Goal: Complete application form: Complete application form

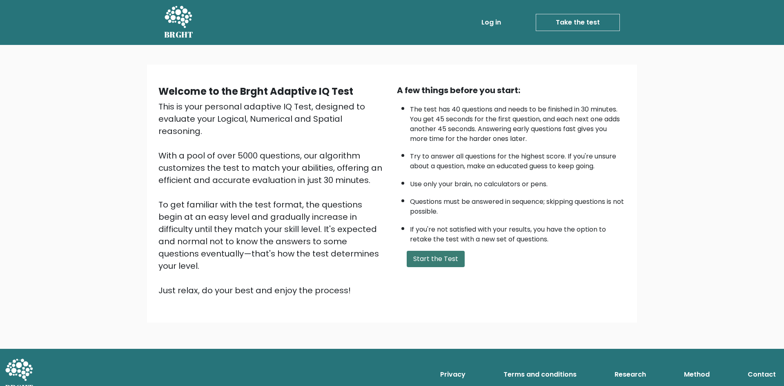
click at [409, 260] on button "Start the Test" at bounding box center [436, 259] width 58 height 16
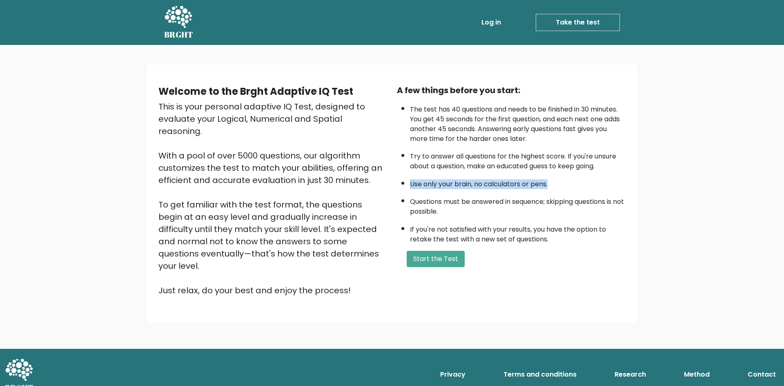
drag, startPoint x: 554, startPoint y: 183, endPoint x: 407, endPoint y: 177, distance: 147.2
click at [407, 177] on ul "The test has 40 questions and needs to be finished in 30 minutes. You get 45 se…" at bounding box center [511, 172] width 229 height 144
click at [438, 257] on button "Start the Test" at bounding box center [436, 259] width 58 height 16
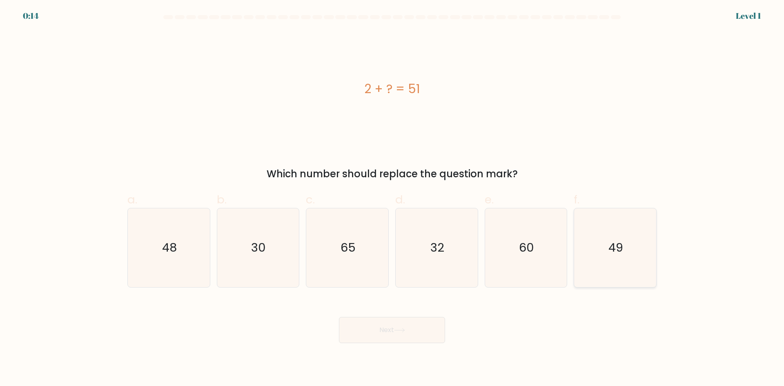
click at [622, 248] on text "49" at bounding box center [616, 247] width 15 height 16
click at [393, 199] on input "f. 49" at bounding box center [392, 195] width 0 height 5
radio input "true"
click at [410, 317] on button "Next" at bounding box center [392, 330] width 106 height 26
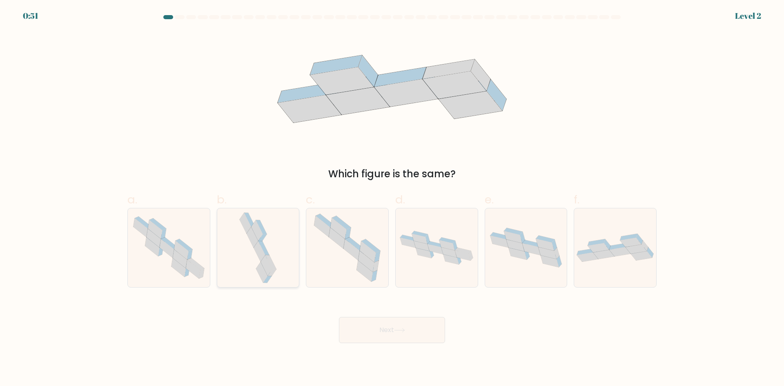
click at [246, 247] on icon at bounding box center [257, 247] width 41 height 79
click at [392, 199] on input "b." at bounding box center [392, 195] width 0 height 5
radio input "true"
click at [404, 335] on button "Next" at bounding box center [392, 330] width 106 height 26
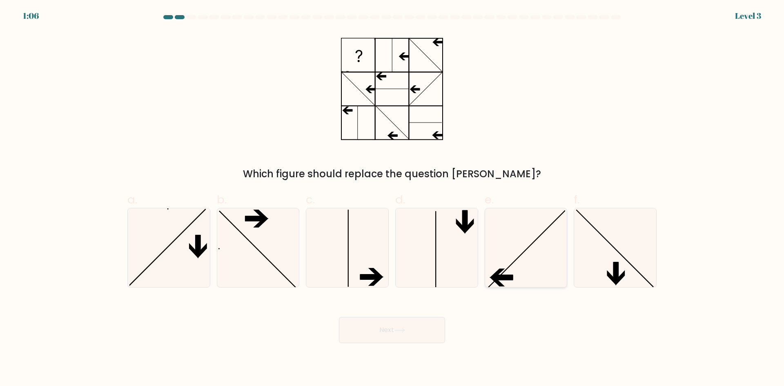
click at [522, 261] on icon at bounding box center [525, 247] width 79 height 79
click at [393, 199] on input "e." at bounding box center [392, 195] width 0 height 5
radio input "true"
click at [413, 335] on button "Next" at bounding box center [392, 330] width 106 height 26
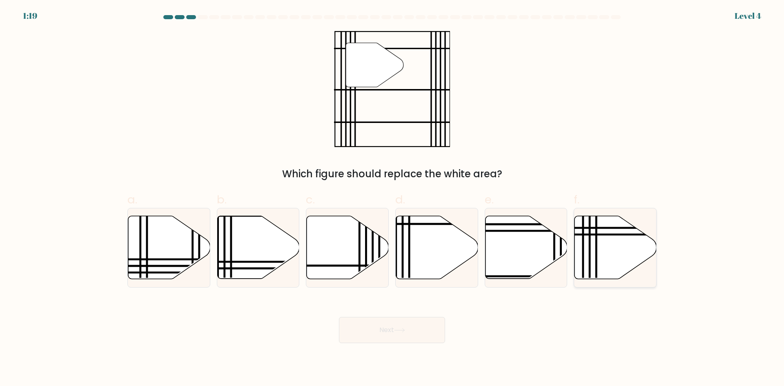
click at [593, 251] on icon at bounding box center [616, 247] width 82 height 63
click at [393, 199] on input "f." at bounding box center [392, 195] width 0 height 5
radio input "true"
click at [405, 327] on button "Next" at bounding box center [392, 330] width 106 height 26
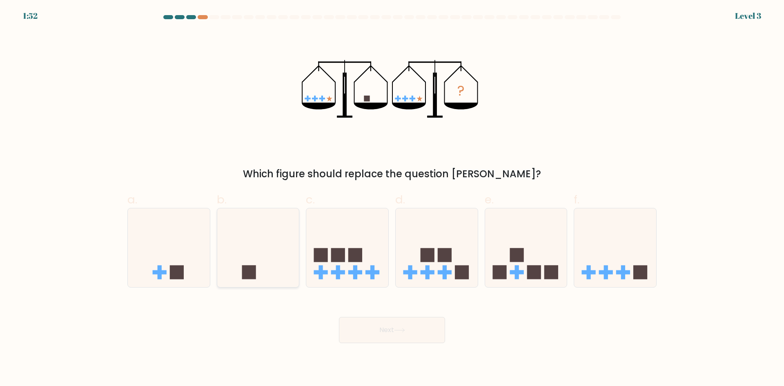
click at [260, 259] on icon at bounding box center [258, 248] width 82 height 68
click at [392, 199] on input "b." at bounding box center [392, 195] width 0 height 5
radio input "true"
click at [370, 331] on button "Next" at bounding box center [392, 330] width 106 height 26
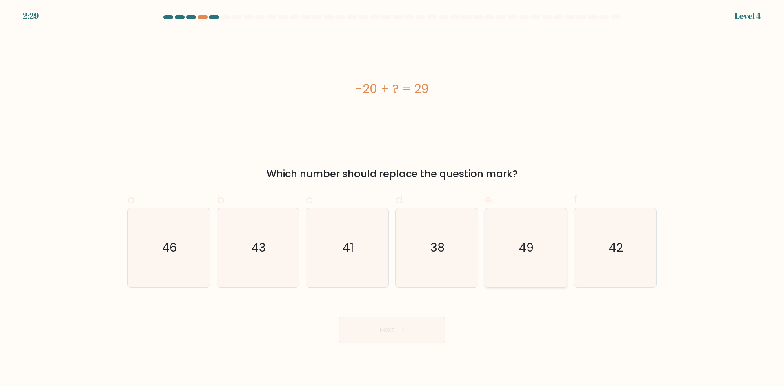
click at [558, 247] on icon "49" at bounding box center [525, 247] width 79 height 79
click at [393, 199] on input "e. 49" at bounding box center [392, 195] width 0 height 5
radio input "true"
click at [384, 331] on button "Next" at bounding box center [392, 330] width 106 height 26
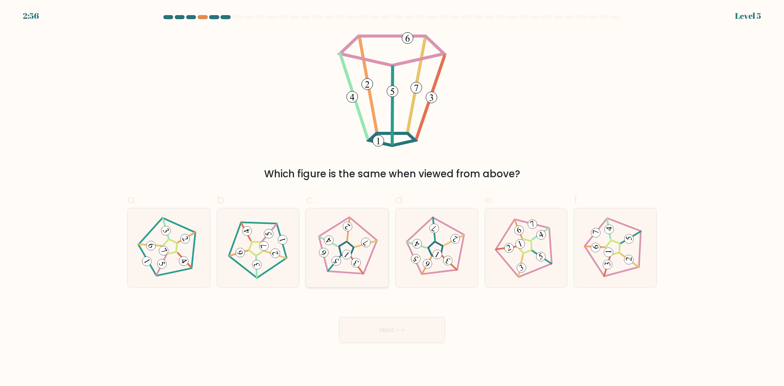
click at [369, 272] on icon at bounding box center [347, 247] width 63 height 63
click at [392, 199] on input "c." at bounding box center [392, 195] width 0 height 5
radio input "true"
click at [372, 331] on button "Next" at bounding box center [392, 330] width 106 height 26
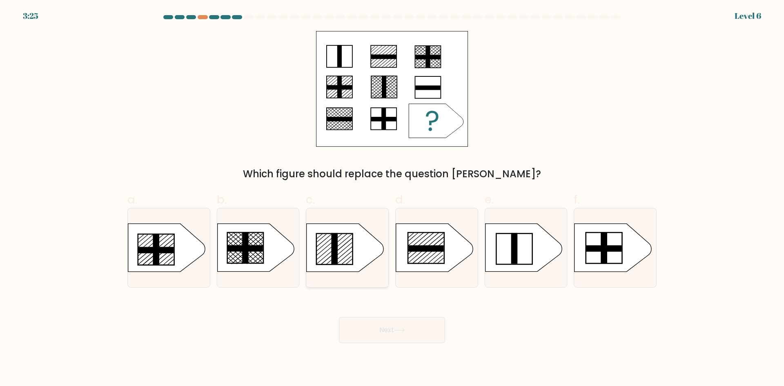
click at [320, 247] on icon at bounding box center [345, 248] width 77 height 48
click at [392, 199] on input "c." at bounding box center [392, 195] width 0 height 5
radio input "true"
click at [371, 328] on button "Next" at bounding box center [392, 330] width 106 height 26
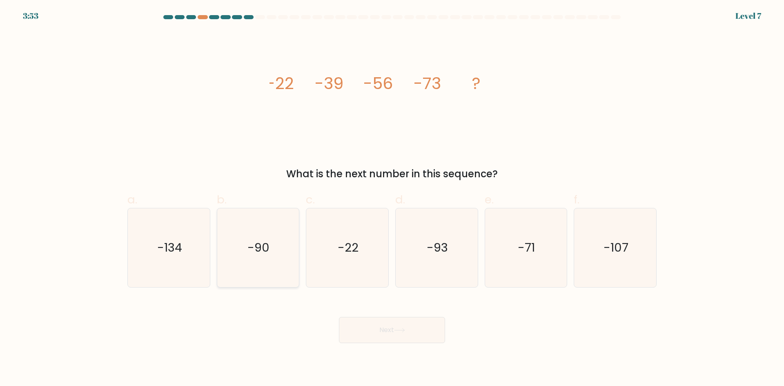
click at [250, 271] on icon "-90" at bounding box center [258, 247] width 79 height 79
click at [392, 199] on input "b. -90" at bounding box center [392, 195] width 0 height 5
radio input "true"
click at [402, 330] on icon at bounding box center [399, 330] width 11 height 4
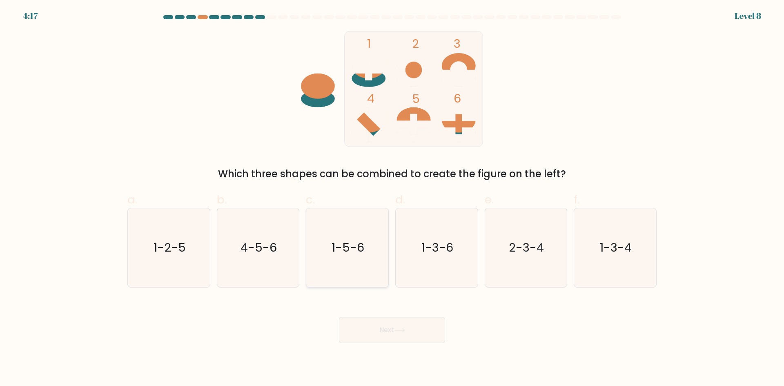
click at [317, 228] on icon "1-5-6" at bounding box center [347, 247] width 79 height 79
click at [392, 199] on input "c. 1-5-6" at bounding box center [392, 195] width 0 height 5
radio input "true"
click at [373, 327] on button "Next" at bounding box center [392, 330] width 106 height 26
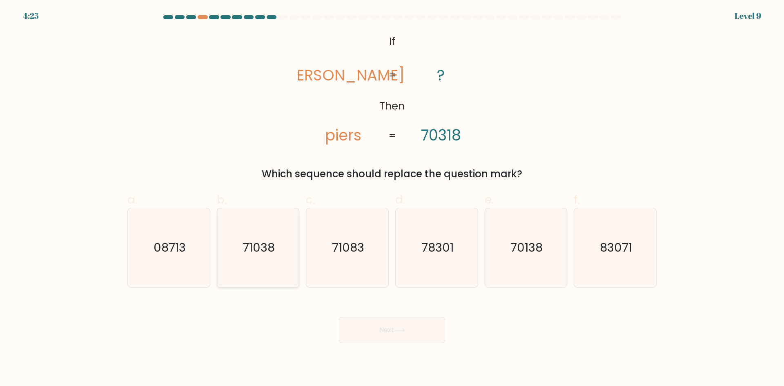
click at [245, 263] on icon "71038" at bounding box center [258, 247] width 79 height 79
click at [392, 199] on input "b. 71038" at bounding box center [392, 195] width 0 height 5
radio input "true"
click at [393, 335] on button "Next" at bounding box center [392, 330] width 106 height 26
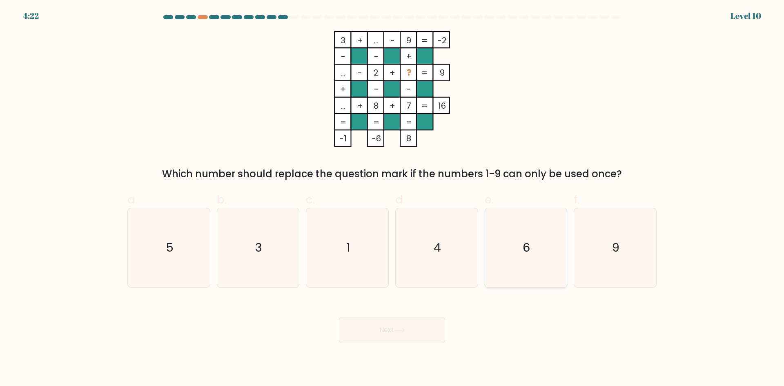
click at [553, 270] on icon "6" at bounding box center [525, 247] width 79 height 79
click at [393, 199] on input "e. 6" at bounding box center [392, 195] width 0 height 5
radio input "true"
click at [406, 322] on button "Next" at bounding box center [392, 330] width 106 height 26
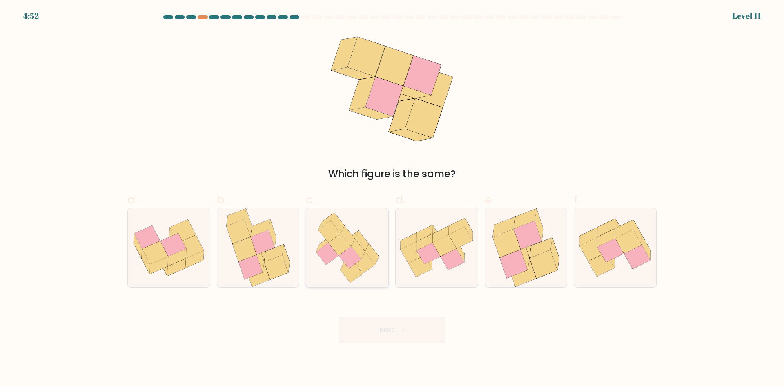
click at [346, 265] on icon at bounding box center [351, 272] width 22 height 22
click at [392, 199] on input "c." at bounding box center [392, 195] width 0 height 5
radio input "true"
click at [366, 332] on button "Next" at bounding box center [392, 330] width 106 height 26
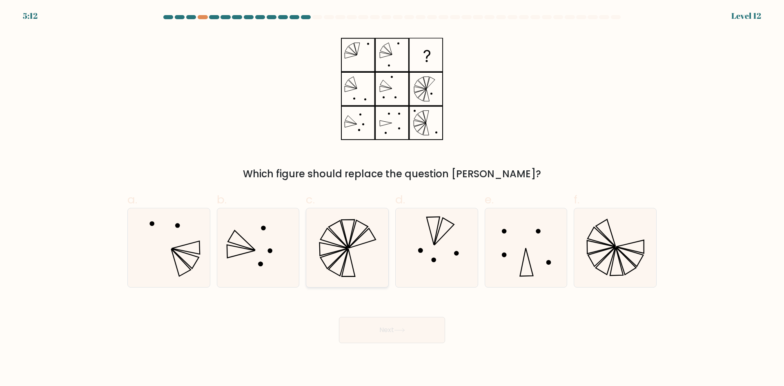
click at [350, 263] on icon at bounding box center [347, 247] width 79 height 79
click at [392, 199] on input "c." at bounding box center [392, 195] width 0 height 5
radio input "true"
click at [382, 331] on button "Next" at bounding box center [392, 330] width 106 height 26
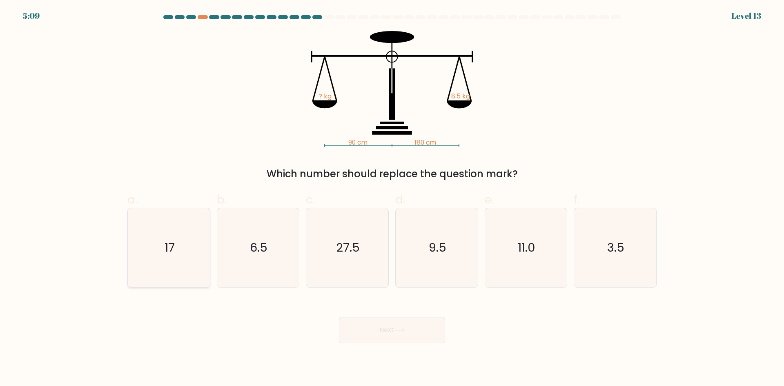
click at [152, 270] on icon "17" at bounding box center [168, 247] width 79 height 79
click at [392, 199] on input "a. 17" at bounding box center [392, 195] width 0 height 5
radio input "true"
click at [404, 331] on icon at bounding box center [399, 330] width 11 height 4
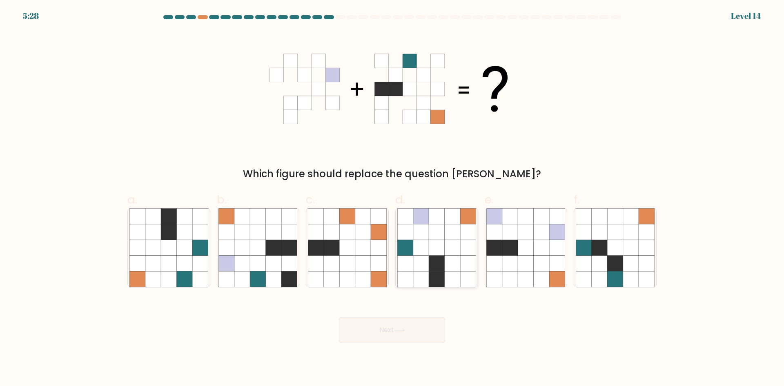
click at [453, 278] on icon at bounding box center [453, 279] width 16 height 16
click at [393, 199] on input "d." at bounding box center [392, 195] width 0 height 5
radio input "true"
click at [398, 337] on button "Next" at bounding box center [392, 330] width 106 height 26
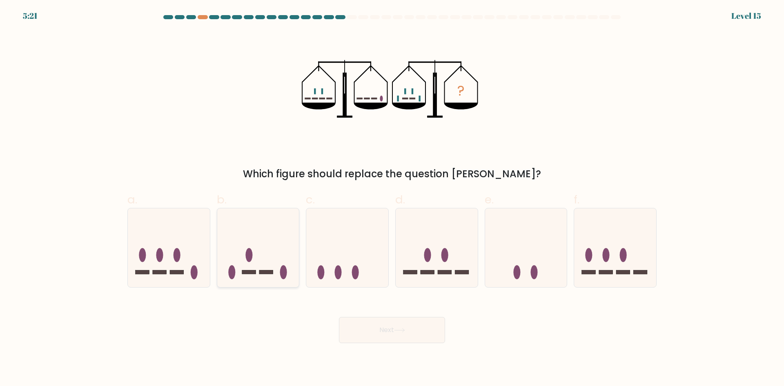
click at [285, 220] on icon at bounding box center [258, 248] width 82 height 68
click at [392, 199] on input "b." at bounding box center [392, 195] width 0 height 5
radio input "true"
click at [530, 248] on icon at bounding box center [526, 248] width 82 height 68
click at [393, 199] on input "e." at bounding box center [392, 195] width 0 height 5
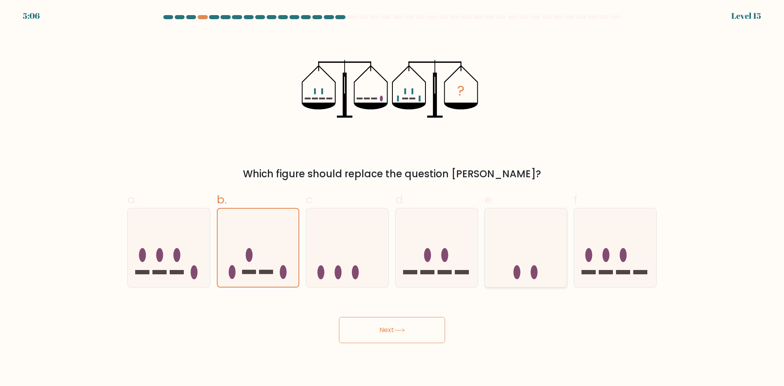
radio input "true"
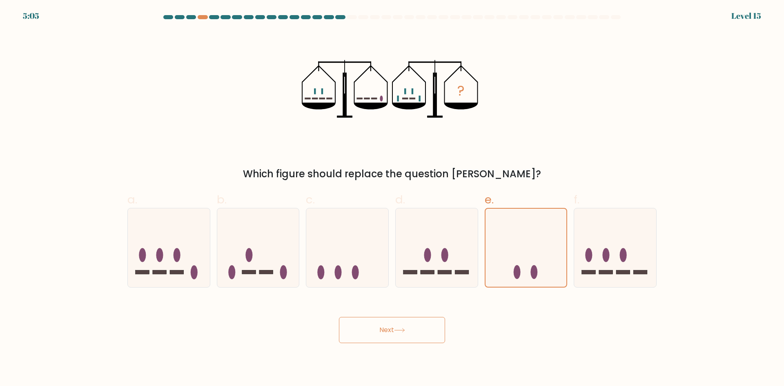
click at [429, 330] on button "Next" at bounding box center [392, 330] width 106 height 26
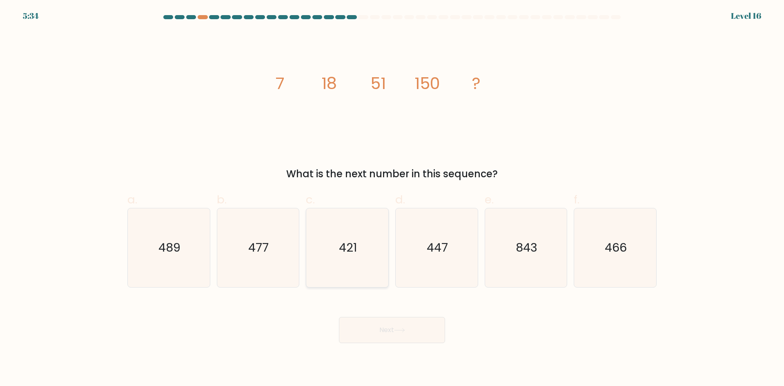
click at [332, 279] on icon "421" at bounding box center [347, 247] width 79 height 79
click at [392, 199] on input "c. 421" at bounding box center [392, 195] width 0 height 5
radio input "true"
click at [387, 323] on button "Next" at bounding box center [392, 330] width 106 height 26
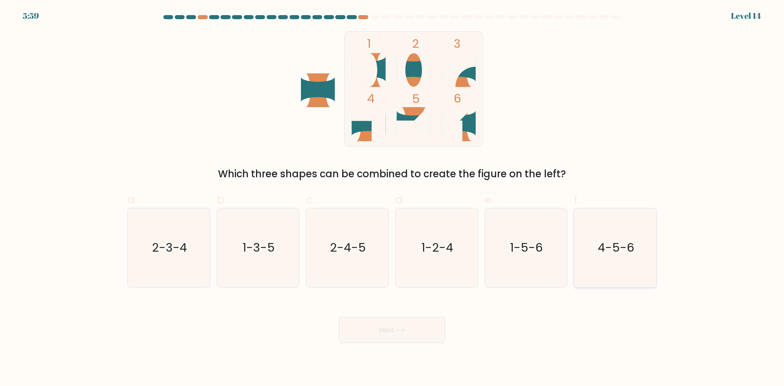
click at [638, 256] on icon "4-5-6" at bounding box center [615, 247] width 79 height 79
click at [393, 199] on input "f. 4-5-6" at bounding box center [392, 195] width 0 height 5
radio input "true"
click at [385, 336] on button "Next" at bounding box center [392, 330] width 106 height 26
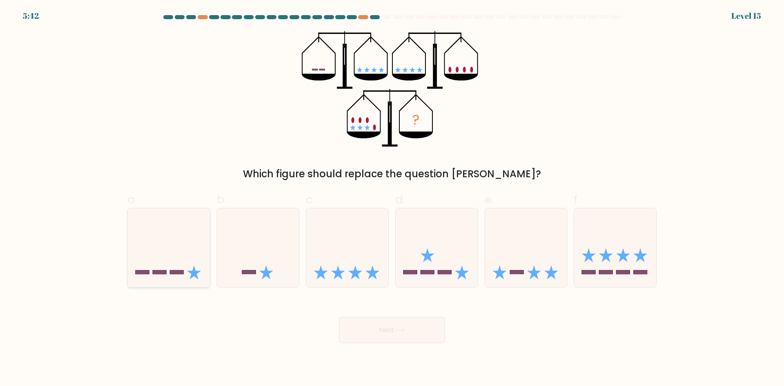
click at [178, 236] on icon at bounding box center [169, 248] width 82 height 68
click at [392, 199] on input "a." at bounding box center [392, 195] width 0 height 5
radio input "true"
click at [388, 333] on button "Next" at bounding box center [392, 330] width 106 height 26
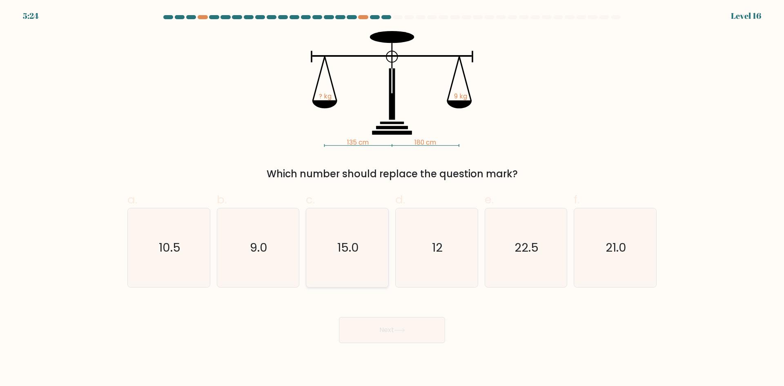
click at [346, 241] on text "15.0" at bounding box center [348, 247] width 22 height 16
click at [392, 199] on input "c. 15.0" at bounding box center [392, 195] width 0 height 5
radio input "true"
click at [393, 329] on button "Next" at bounding box center [392, 330] width 106 height 26
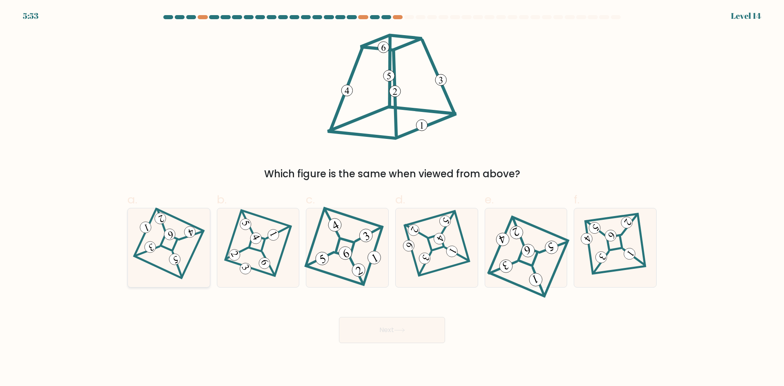
click at [173, 236] on 871 at bounding box center [170, 234] width 14 height 14
click at [392, 199] on input "a." at bounding box center [392, 195] width 0 height 5
radio input "true"
click at [395, 340] on button "Next" at bounding box center [392, 330] width 106 height 26
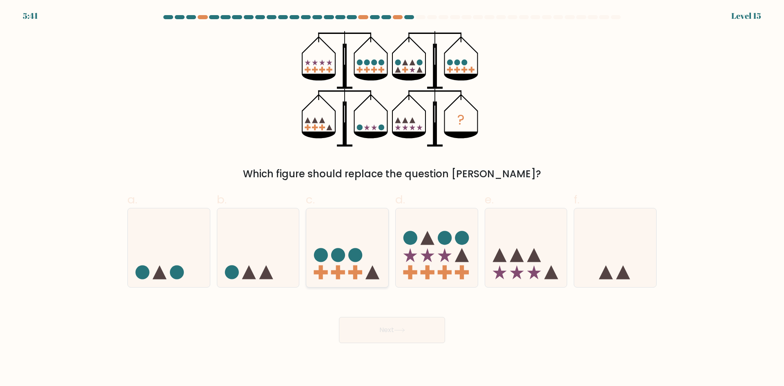
click at [345, 239] on icon at bounding box center [347, 248] width 82 height 68
click at [392, 199] on input "c." at bounding box center [392, 195] width 0 height 5
radio input "true"
click at [371, 328] on button "Next" at bounding box center [392, 330] width 106 height 26
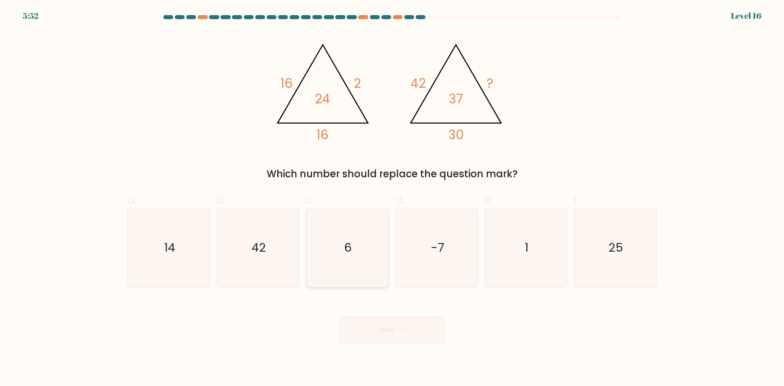
click at [354, 261] on icon "6" at bounding box center [347, 247] width 79 height 79
click at [392, 199] on input "c. 6" at bounding box center [392, 195] width 0 height 5
radio input "true"
click at [391, 320] on button "Next" at bounding box center [392, 330] width 106 height 26
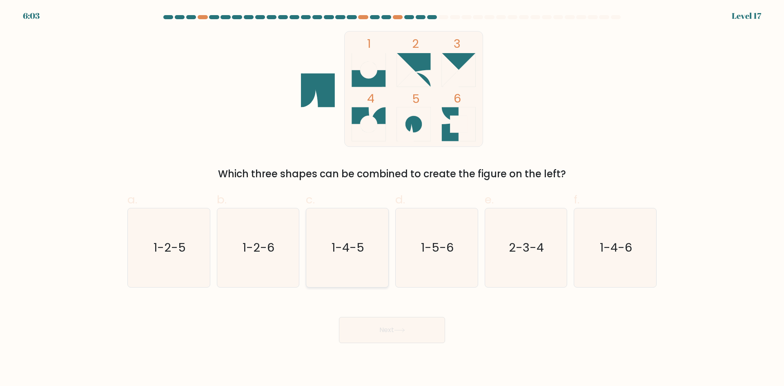
click at [328, 244] on icon "1-4-5" at bounding box center [347, 247] width 79 height 79
click at [392, 199] on input "c. 1-4-5" at bounding box center [392, 195] width 0 height 5
radio input "true"
click at [362, 335] on button "Next" at bounding box center [392, 330] width 106 height 26
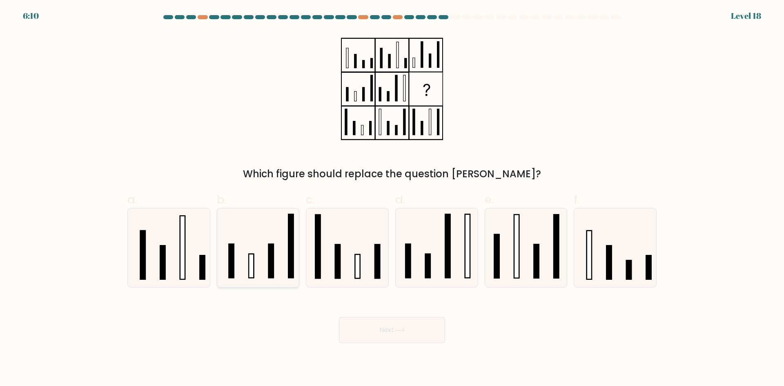
click at [264, 274] on icon at bounding box center [258, 247] width 79 height 79
click at [392, 199] on input "b." at bounding box center [392, 195] width 0 height 5
radio input "true"
click at [340, 328] on button "Next" at bounding box center [392, 330] width 106 height 26
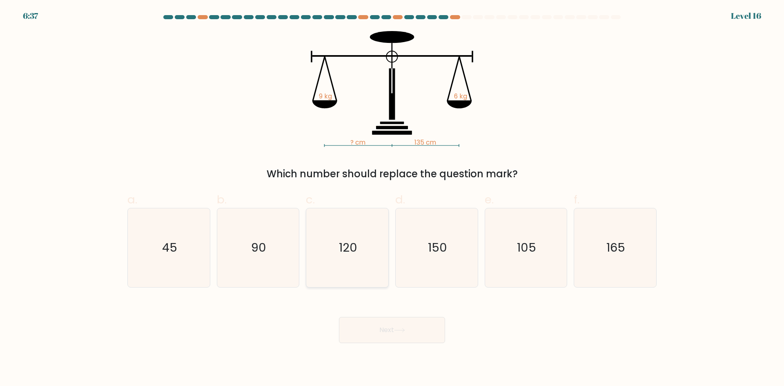
click at [364, 229] on icon "120" at bounding box center [347, 247] width 79 height 79
click at [392, 199] on input "c. 120" at bounding box center [392, 195] width 0 height 5
radio input "true"
click at [381, 334] on button "Next" at bounding box center [392, 330] width 106 height 26
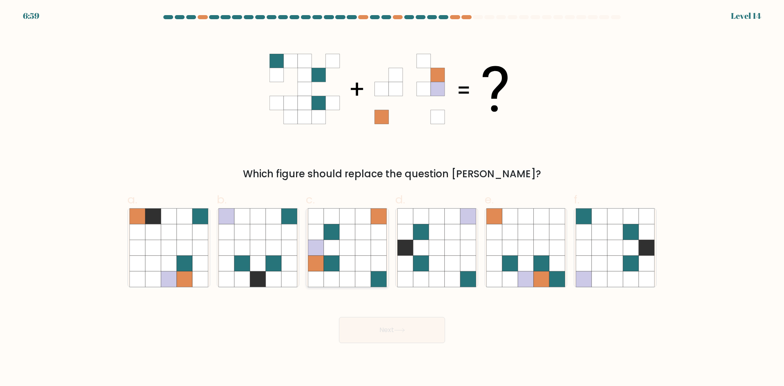
click at [355, 253] on icon at bounding box center [347, 248] width 16 height 16
click at [392, 199] on input "c." at bounding box center [392, 195] width 0 height 5
radio input "true"
click at [382, 326] on button "Next" at bounding box center [392, 330] width 106 height 26
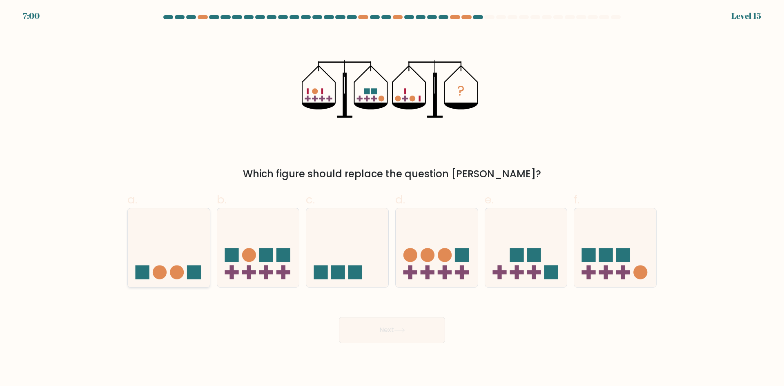
click at [166, 266] on icon at bounding box center [169, 248] width 82 height 68
click at [392, 199] on input "a." at bounding box center [392, 195] width 0 height 5
radio input "true"
click at [402, 330] on icon at bounding box center [400, 330] width 10 height 4
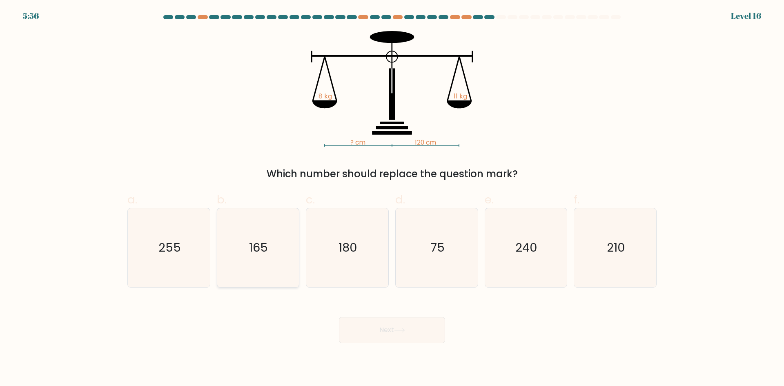
click at [272, 245] on icon "165" at bounding box center [258, 247] width 79 height 79
click at [392, 199] on input "b. 165" at bounding box center [392, 195] width 0 height 5
radio input "true"
click at [376, 334] on button "Next" at bounding box center [392, 330] width 106 height 26
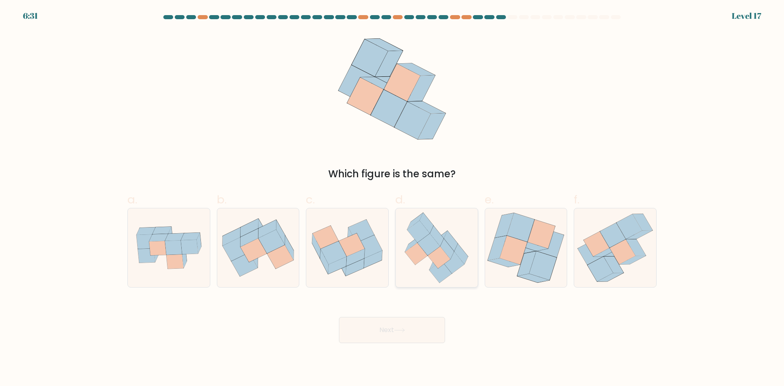
click at [440, 265] on icon at bounding box center [439, 257] width 22 height 22
click at [393, 199] on input "d." at bounding box center [392, 195] width 0 height 5
radio input "true"
click at [405, 329] on icon at bounding box center [399, 330] width 11 height 4
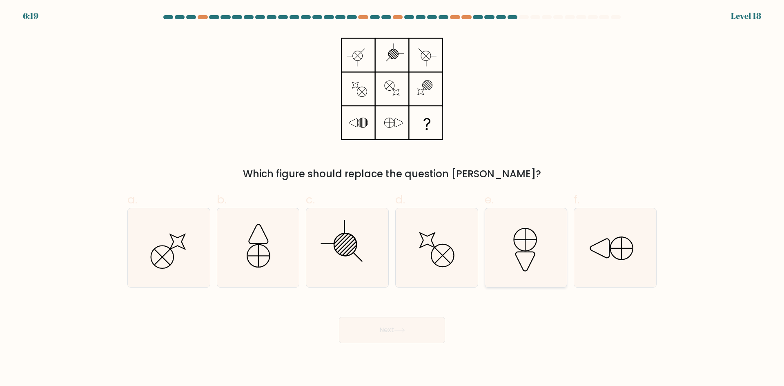
click at [541, 242] on icon at bounding box center [525, 247] width 79 height 79
click at [393, 199] on input "e." at bounding box center [392, 195] width 0 height 5
radio input "true"
click at [366, 332] on button "Next" at bounding box center [392, 330] width 106 height 26
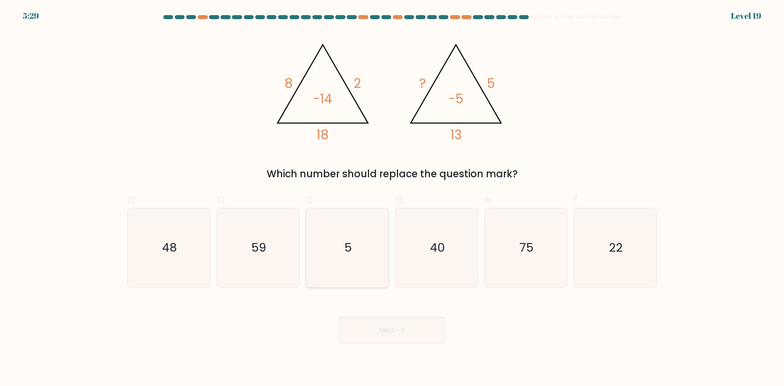
click at [350, 225] on icon "5" at bounding box center [347, 247] width 79 height 79
click at [392, 199] on input "c. 5" at bounding box center [392, 195] width 0 height 5
radio input "true"
click at [357, 341] on button "Next" at bounding box center [392, 330] width 106 height 26
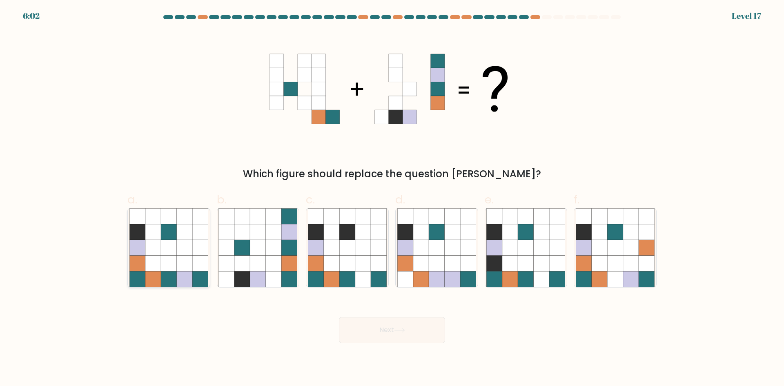
click at [192, 276] on icon at bounding box center [185, 279] width 16 height 16
click at [392, 199] on input "a." at bounding box center [392, 195] width 0 height 5
radio input "true"
click at [364, 335] on button "Next" at bounding box center [392, 330] width 106 height 26
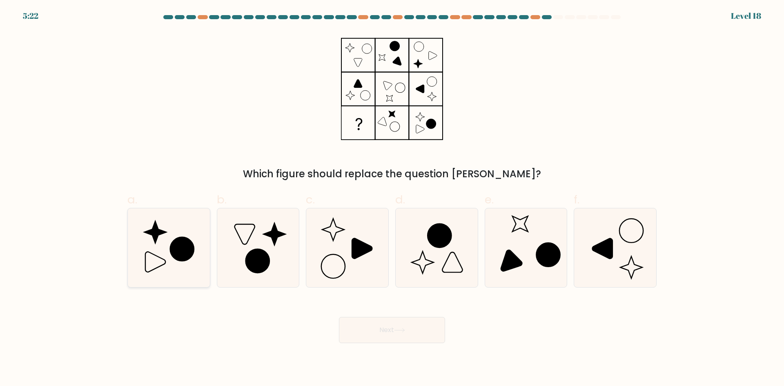
click at [180, 266] on icon at bounding box center [168, 247] width 79 height 79
click at [392, 199] on input "a." at bounding box center [392, 195] width 0 height 5
radio input "true"
click at [351, 334] on button "Next" at bounding box center [392, 330] width 106 height 26
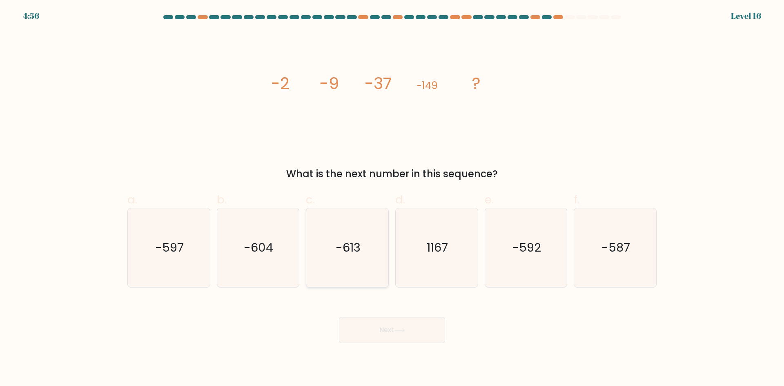
click at [333, 257] on icon "-613" at bounding box center [347, 247] width 79 height 79
click at [392, 199] on input "c. -613" at bounding box center [392, 195] width 0 height 5
radio input "true"
click at [380, 326] on button "Next" at bounding box center [392, 330] width 106 height 26
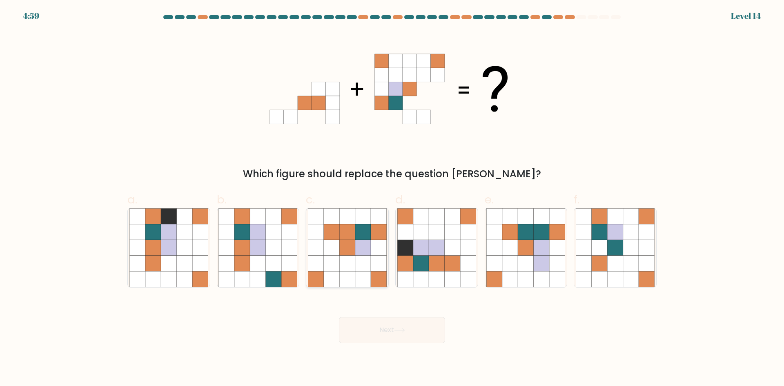
click at [342, 268] on icon at bounding box center [347, 264] width 16 height 16
click at [392, 199] on input "c." at bounding box center [392, 195] width 0 height 5
radio input "true"
click at [370, 320] on button "Next" at bounding box center [392, 330] width 106 height 26
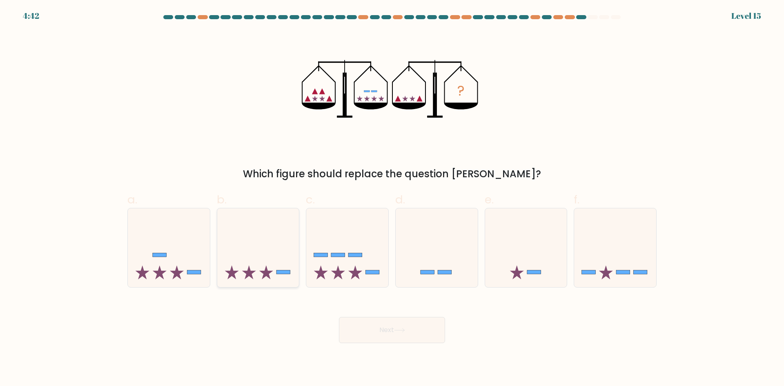
click at [261, 230] on icon at bounding box center [258, 248] width 82 height 68
click at [392, 199] on input "b." at bounding box center [392, 195] width 0 height 5
radio input "true"
click at [372, 335] on button "Next" at bounding box center [392, 330] width 106 height 26
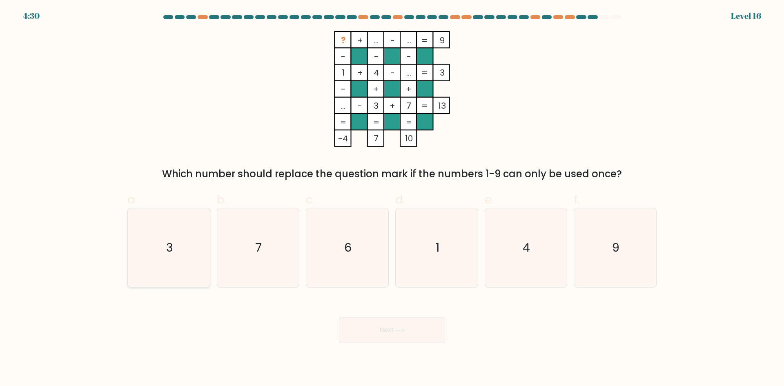
click at [171, 262] on icon "3" at bounding box center [168, 247] width 79 height 79
click at [392, 199] on input "a. 3" at bounding box center [392, 195] width 0 height 5
radio input "true"
click at [335, 247] on icon "6" at bounding box center [347, 247] width 79 height 79
click at [392, 199] on input "c. 6" at bounding box center [392, 195] width 0 height 5
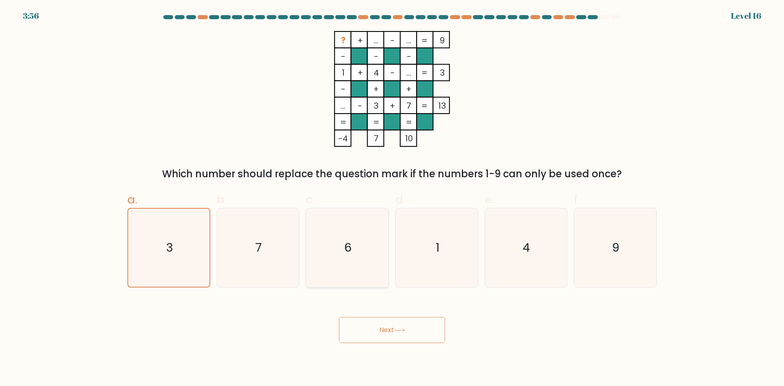
radio input "true"
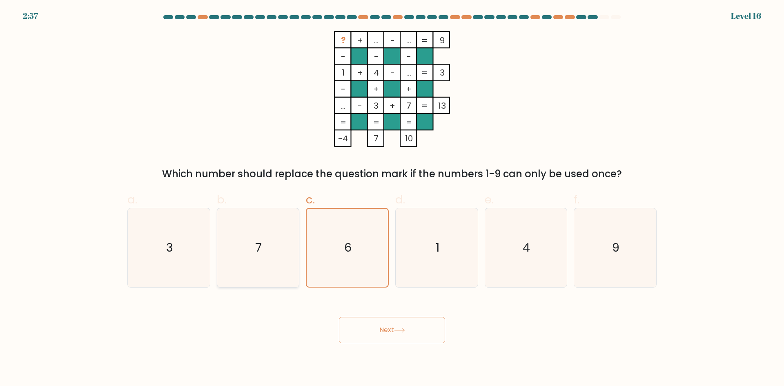
click at [254, 243] on icon "7" at bounding box center [258, 247] width 79 height 79
click at [392, 199] on input "b. 7" at bounding box center [392, 195] width 0 height 5
radio input "true"
click at [345, 254] on text "6" at bounding box center [348, 247] width 7 height 16
click at [392, 199] on input "c. 6" at bounding box center [392, 195] width 0 height 5
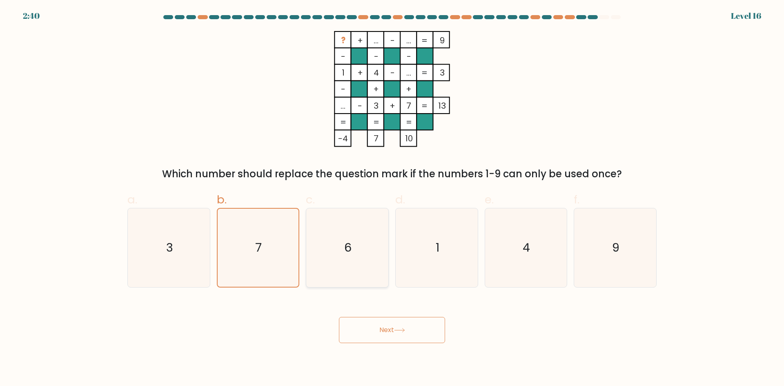
radio input "true"
click at [357, 328] on button "Next" at bounding box center [392, 330] width 106 height 26
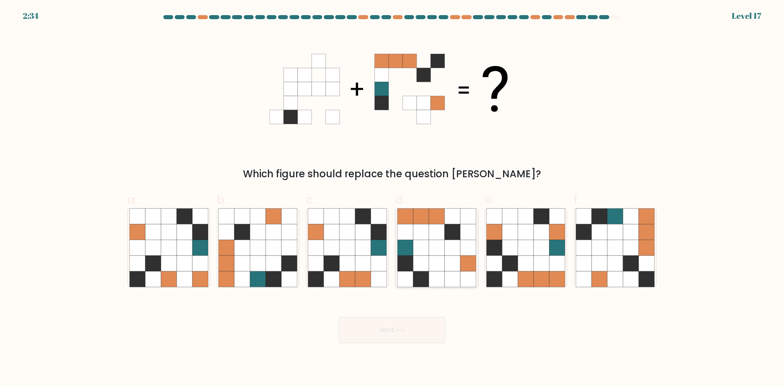
click at [438, 253] on icon at bounding box center [437, 248] width 16 height 16
click at [393, 199] on input "d." at bounding box center [392, 195] width 0 height 5
radio input "true"
click at [598, 253] on icon at bounding box center [600, 248] width 16 height 16
click at [393, 199] on input "f." at bounding box center [392, 195] width 0 height 5
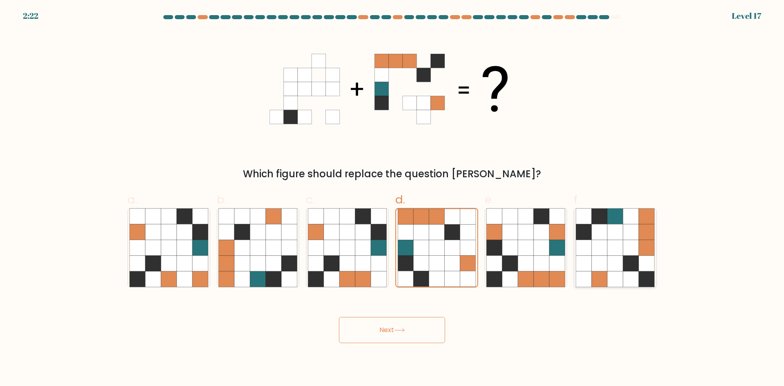
radio input "true"
click at [364, 335] on button "Next" at bounding box center [392, 330] width 106 height 26
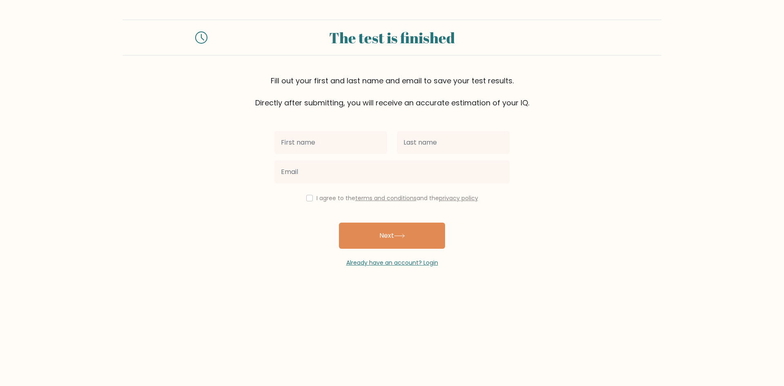
click at [313, 141] on input "text" at bounding box center [330, 142] width 113 height 23
type input "Zoë"
type input "[PERSON_NAME]"
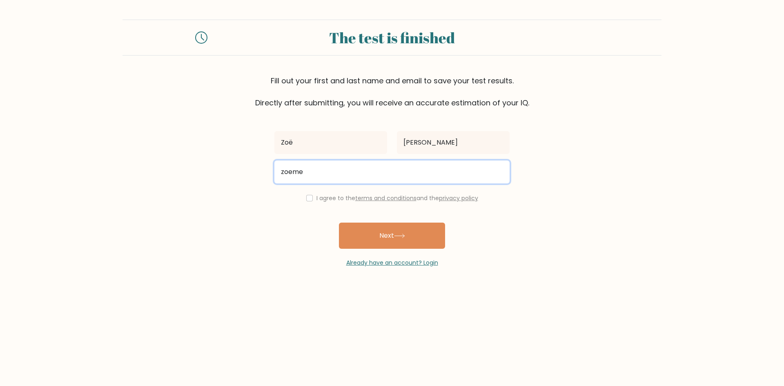
type input "[EMAIL_ADDRESS][DOMAIN_NAME]"
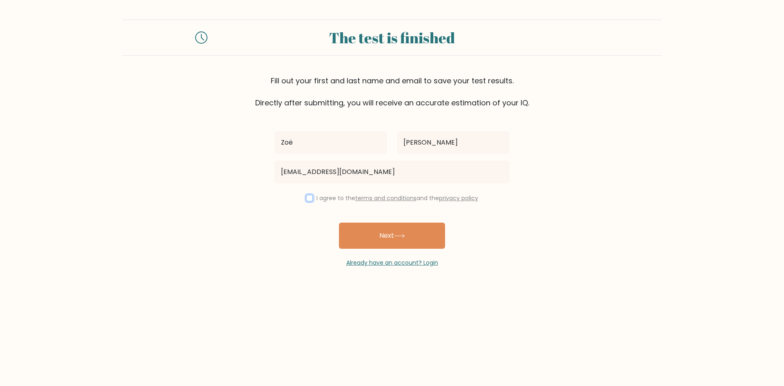
click at [306, 197] on input "checkbox" at bounding box center [309, 198] width 7 height 7
checkbox input "true"
click at [384, 239] on button "Next" at bounding box center [392, 236] width 106 height 26
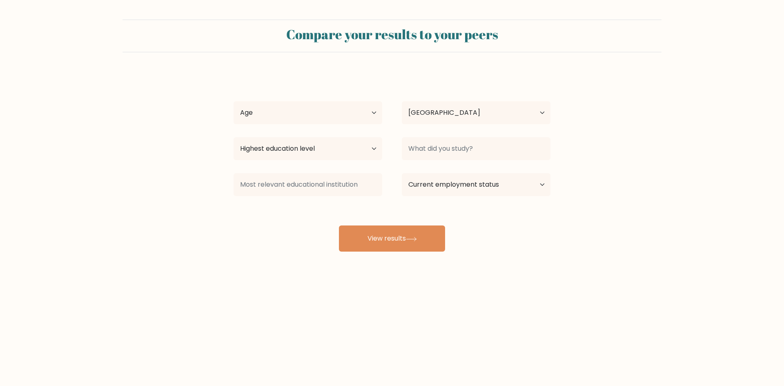
select select "NL"
drag, startPoint x: 310, startPoint y: 92, endPoint x: 311, endPoint y: 101, distance: 8.7
click at [310, 94] on div "[PERSON_NAME] Age Under [DEMOGRAPHIC_DATA] [DEMOGRAPHIC_DATA] [DEMOGRAPHIC_DATA…" at bounding box center [392, 162] width 327 height 180
click at [311, 105] on select "Age Under [DEMOGRAPHIC_DATA] [DEMOGRAPHIC_DATA] [DEMOGRAPHIC_DATA] [DEMOGRAPHIC…" at bounding box center [308, 112] width 149 height 23
select select "25_34"
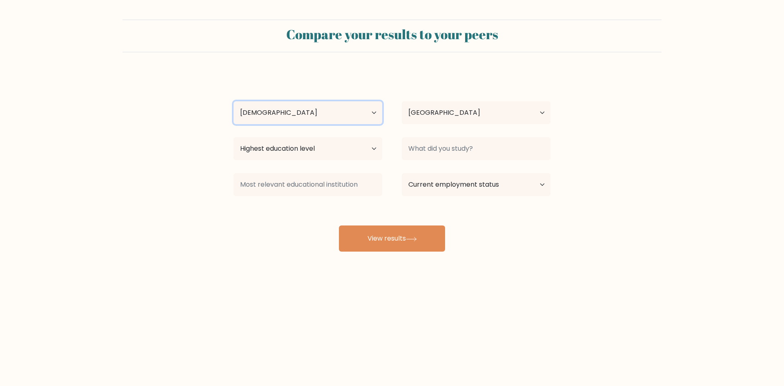
click at [234, 101] on select "Age Under [DEMOGRAPHIC_DATA] [DEMOGRAPHIC_DATA] [DEMOGRAPHIC_DATA] [DEMOGRAPHIC…" at bounding box center [308, 112] width 149 height 23
click at [311, 154] on select "Highest education level No schooling Primary Lower Secondary Upper Secondary Oc…" at bounding box center [308, 148] width 149 height 23
select select "masters_degree"
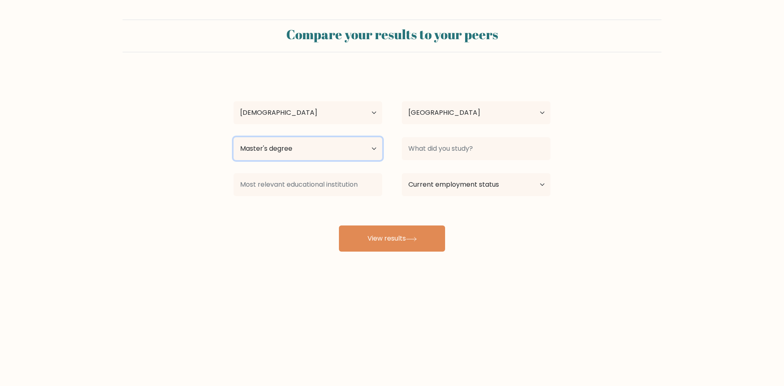
click at [234, 137] on select "Highest education level No schooling Primary Lower Secondary Upper Secondary Oc…" at bounding box center [308, 148] width 149 height 23
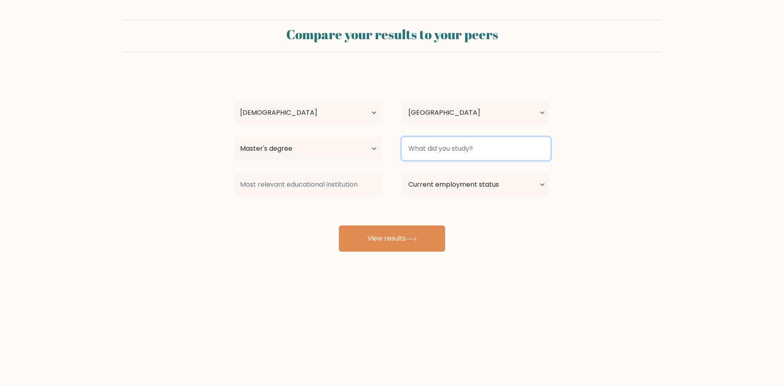
click at [475, 139] on input at bounding box center [476, 148] width 149 height 23
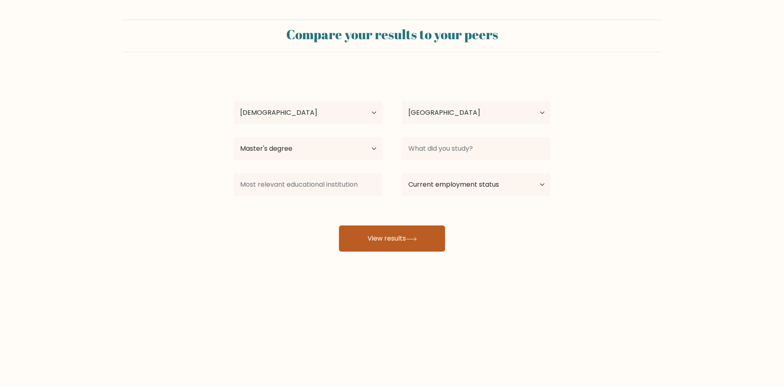
click at [370, 246] on button "View results" at bounding box center [392, 238] width 106 height 26
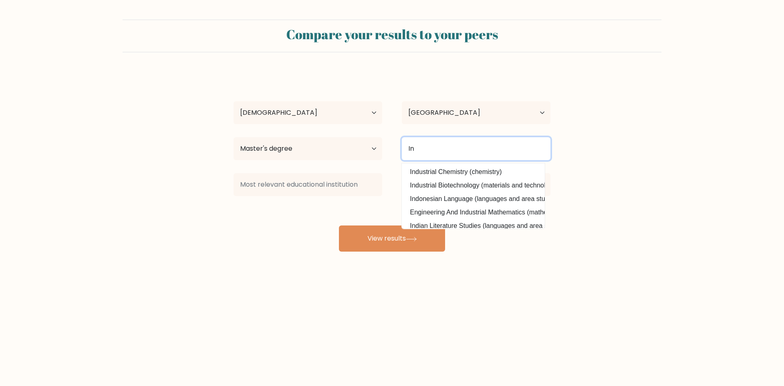
type input "I"
type input "d"
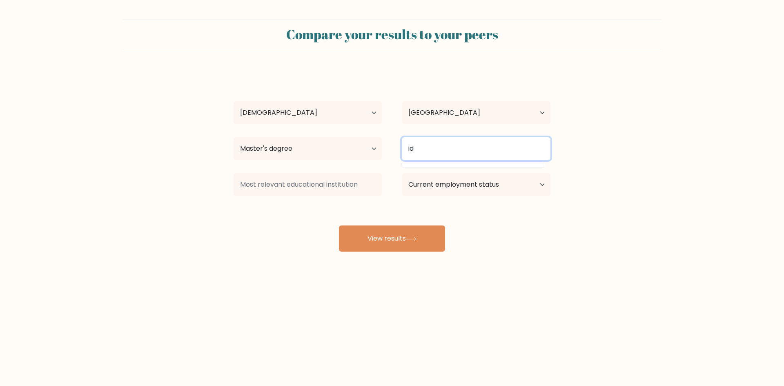
type input "i"
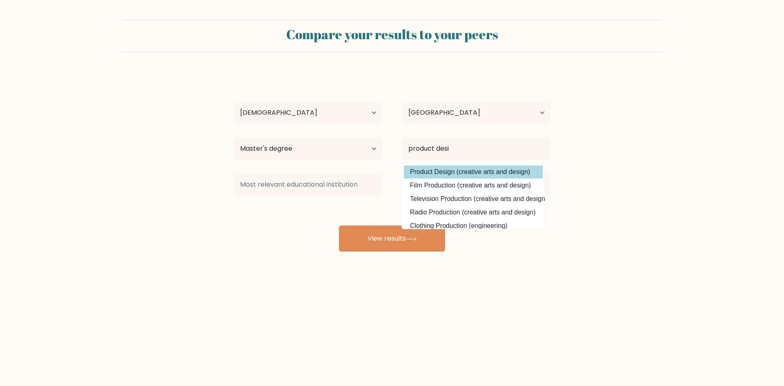
click at [462, 171] on option "Product Design (creative arts and design)" at bounding box center [473, 171] width 139 height 13
type input "Product Design"
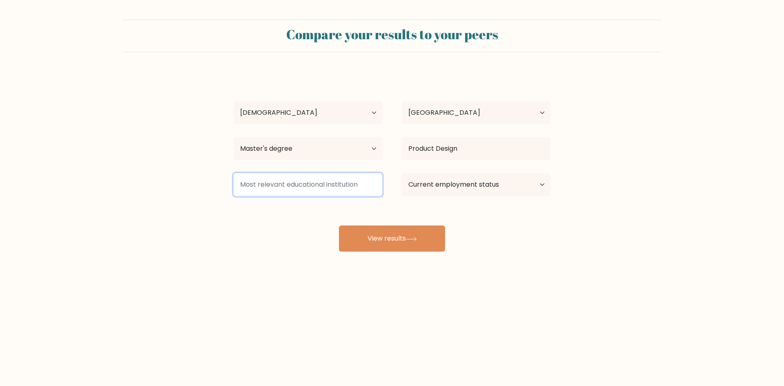
click at [284, 183] on input at bounding box center [308, 184] width 149 height 23
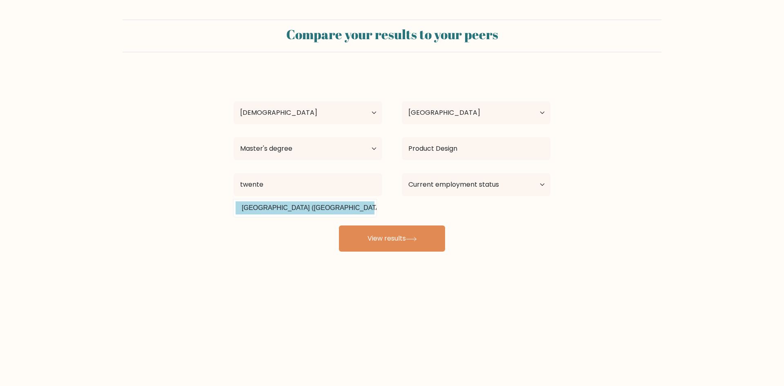
click at [294, 207] on option "Universiteit Twente (Netherlands)" at bounding box center [305, 207] width 139 height 13
type input "Universiteit Twente"
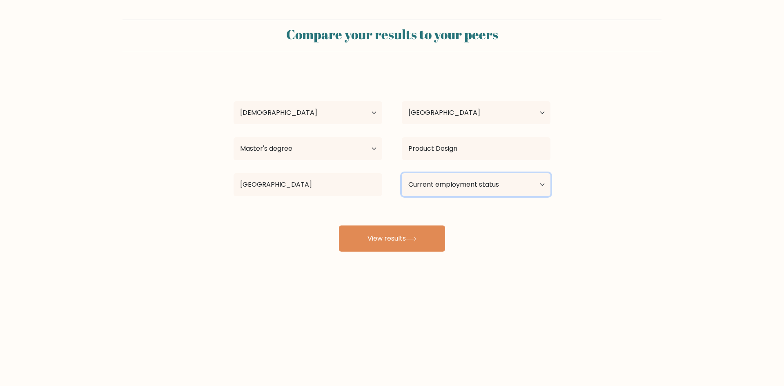
click at [478, 180] on select "Current employment status Employed Student Retired Other / prefer not to answer" at bounding box center [476, 184] width 149 height 23
click at [402, 173] on select "Current employment status Employed Student Retired Other / prefer not to answer" at bounding box center [476, 184] width 149 height 23
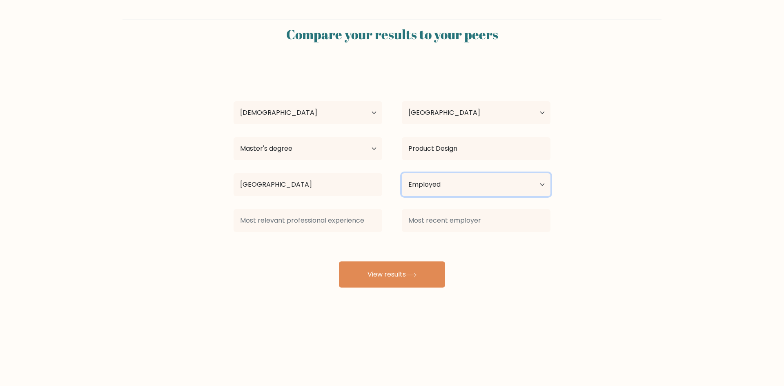
click at [422, 183] on select "Current employment status Employed Student Retired Other / prefer not to answer" at bounding box center [476, 184] width 149 height 23
select select "other"
click at [402, 173] on select "Current employment status Employed Student Retired Other / prefer not to answer" at bounding box center [476, 184] width 149 height 23
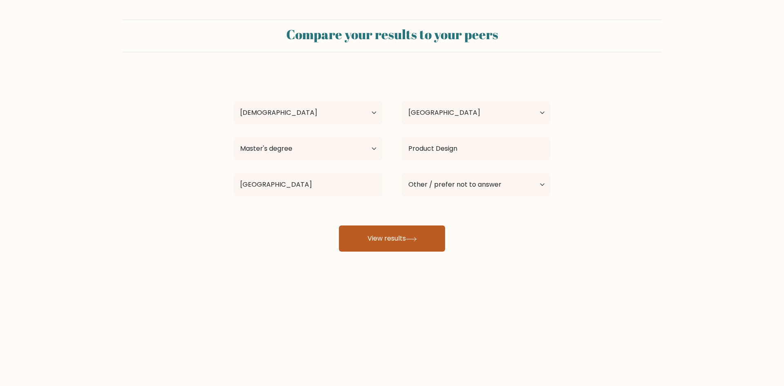
click at [389, 238] on button "View results" at bounding box center [392, 238] width 106 height 26
